Goal: Task Accomplishment & Management: Complete application form

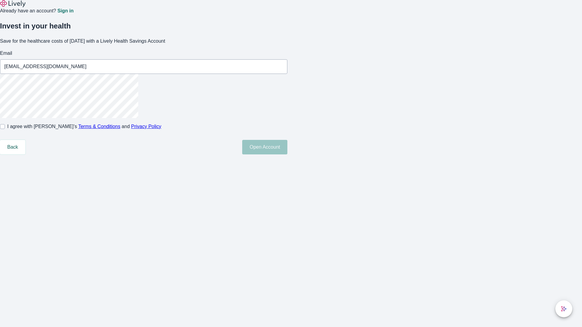
click at [5, 129] on input "I agree with Lively’s Terms & Conditions and Privacy Policy" at bounding box center [2, 126] width 5 height 5
checkbox input "true"
click at [287, 155] on button "Open Account" at bounding box center [264, 147] width 45 height 15
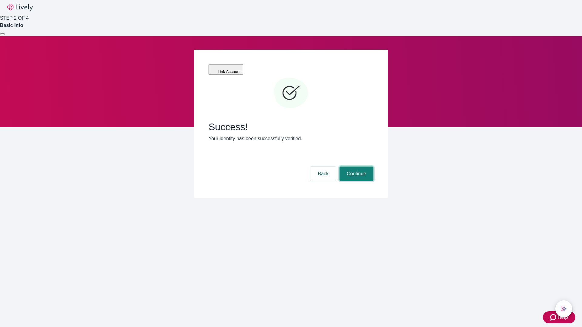
click at [355, 167] on button "Continue" at bounding box center [356, 174] width 34 height 15
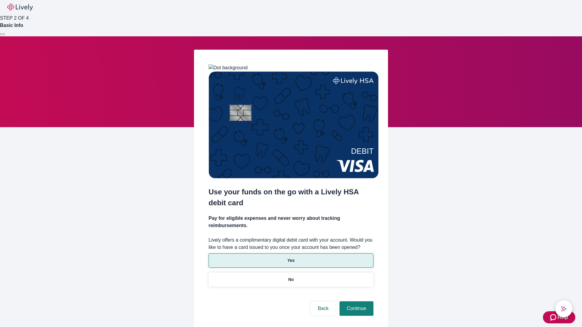
click at [291, 258] on p "Yes" at bounding box center [290, 261] width 7 height 6
click at [355, 302] on button "Continue" at bounding box center [356, 309] width 34 height 15
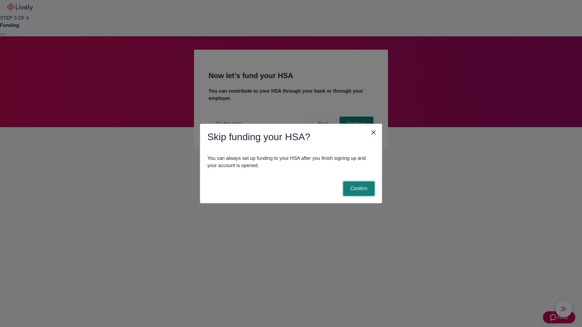
click at [358, 189] on button "Confirm" at bounding box center [359, 189] width 32 height 15
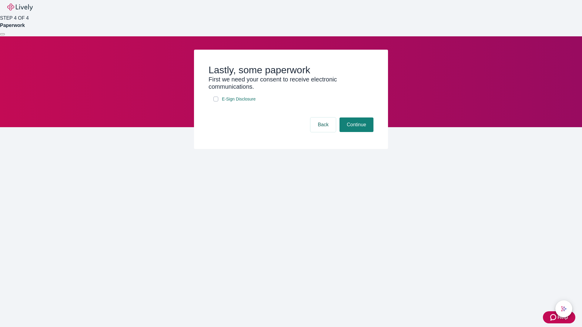
click at [216, 102] on input "E-Sign Disclosure" at bounding box center [215, 99] width 5 height 5
checkbox input "true"
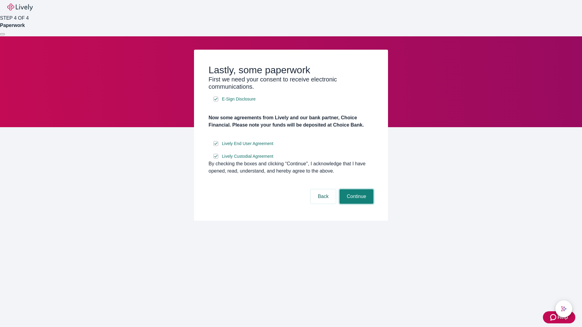
click at [355, 204] on button "Continue" at bounding box center [356, 196] width 34 height 15
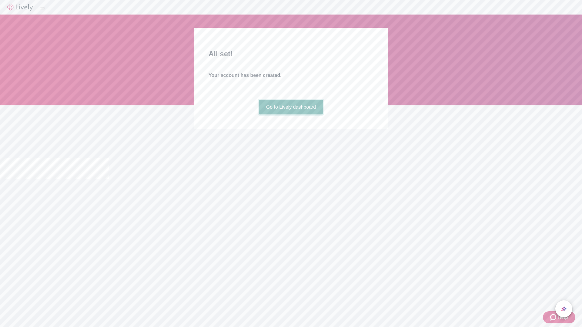
click at [291, 115] on link "Go to Lively dashboard" at bounding box center [291, 107] width 65 height 15
